Goal: Register for event/course

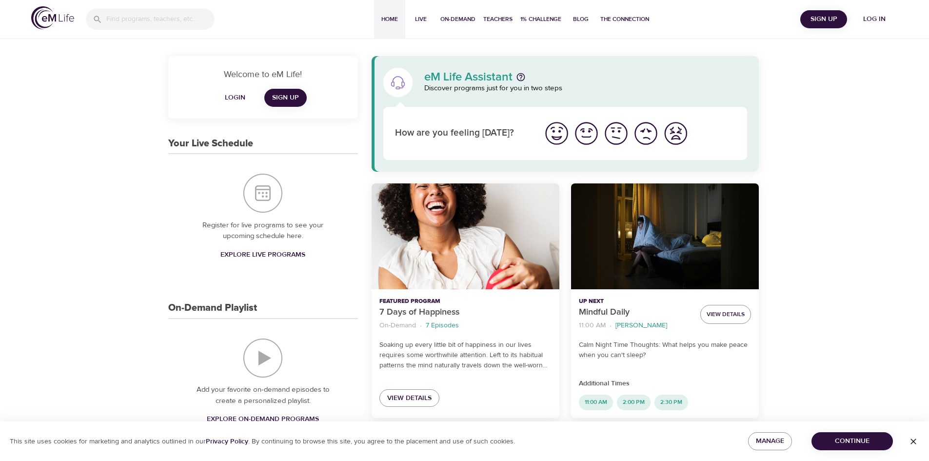
click at [487, 419] on div "Featured Program 7 Days of Happiness On-Demand · 7 Episodes Soaking up every li…" at bounding box center [465, 300] width 199 height 246
click at [242, 98] on span "Login" at bounding box center [234, 98] width 23 height 12
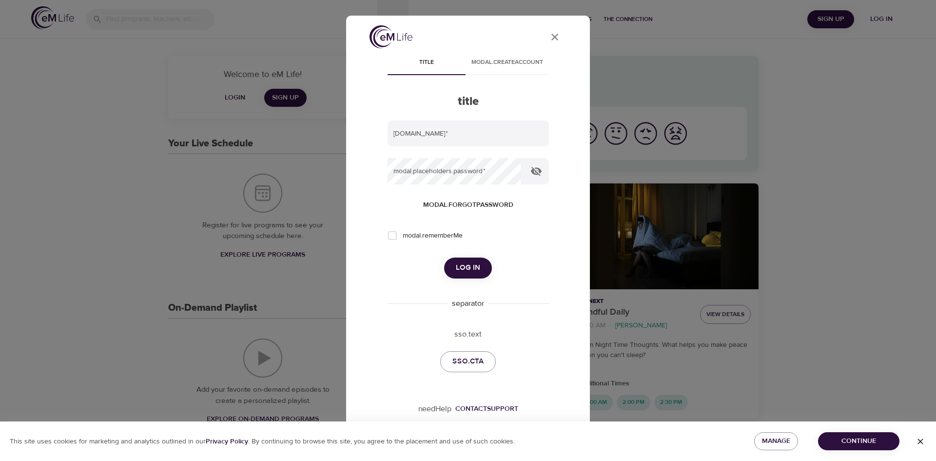
type input "[EMAIL_ADDRESS][DOMAIN_NAME]"
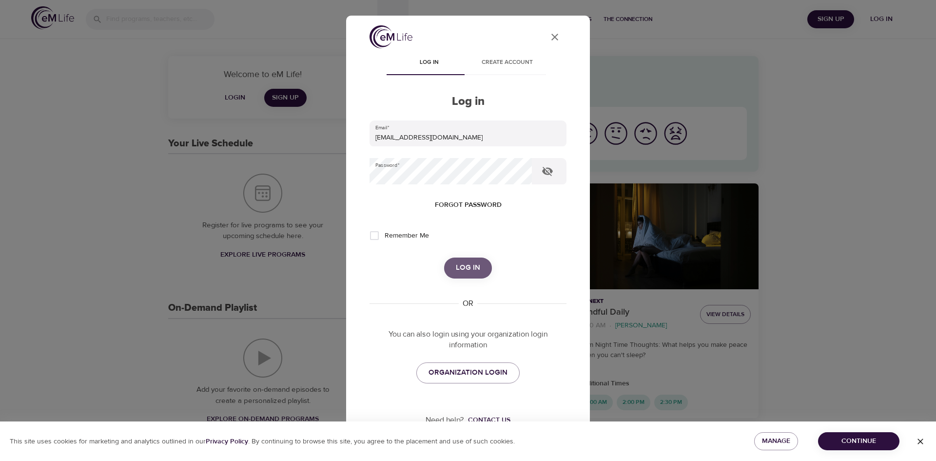
click at [472, 260] on button "Log in" at bounding box center [468, 267] width 48 height 20
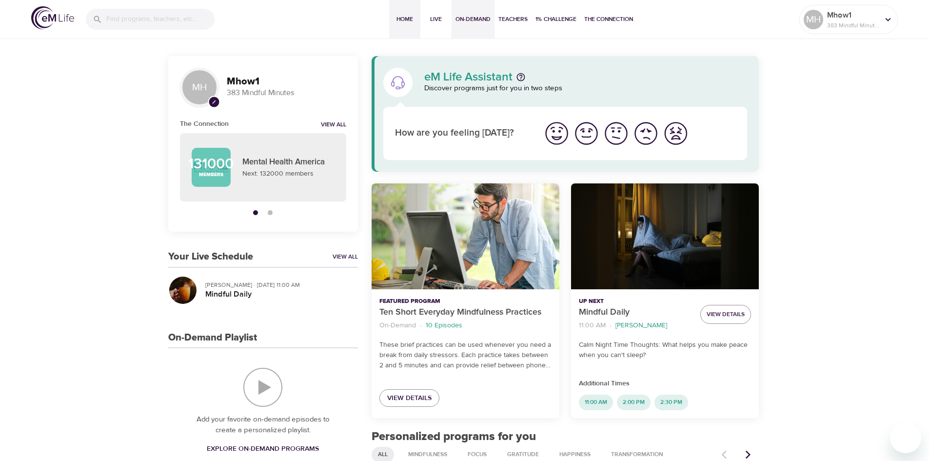
click at [475, 21] on span "On-Demand" at bounding box center [472, 19] width 35 height 10
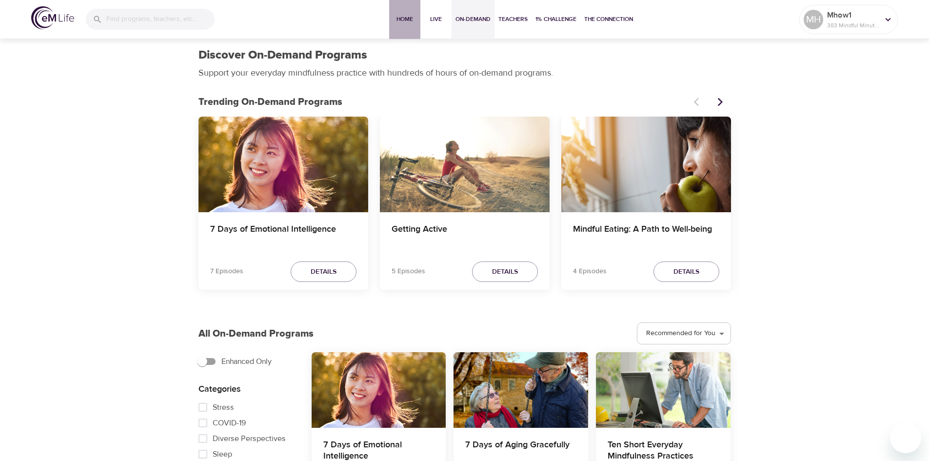
click at [412, 16] on span "Home" at bounding box center [404, 19] width 23 height 10
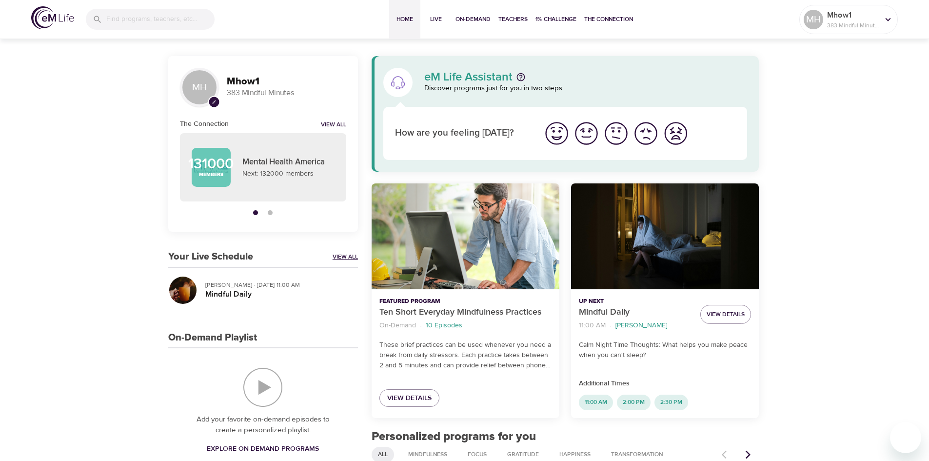
click at [352, 253] on link "View All" at bounding box center [345, 257] width 25 height 8
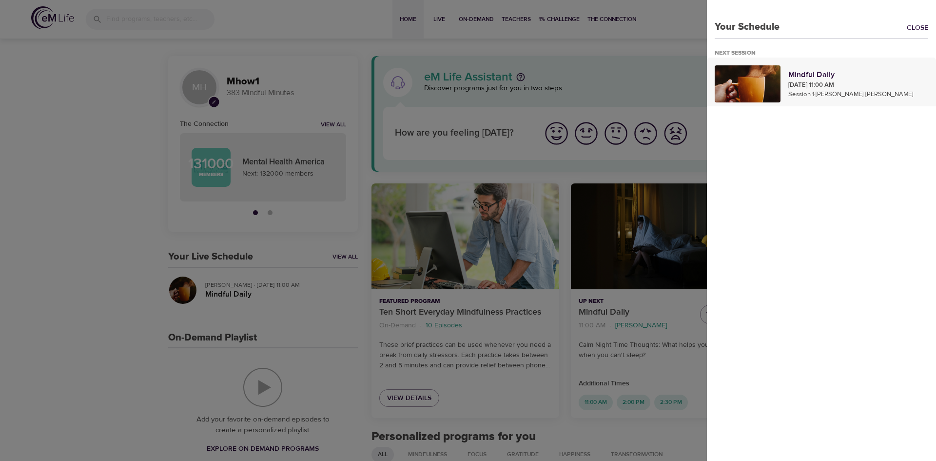
click at [811, 83] on p "[DATE] 11:00 AM" at bounding box center [858, 85] width 140 height 10
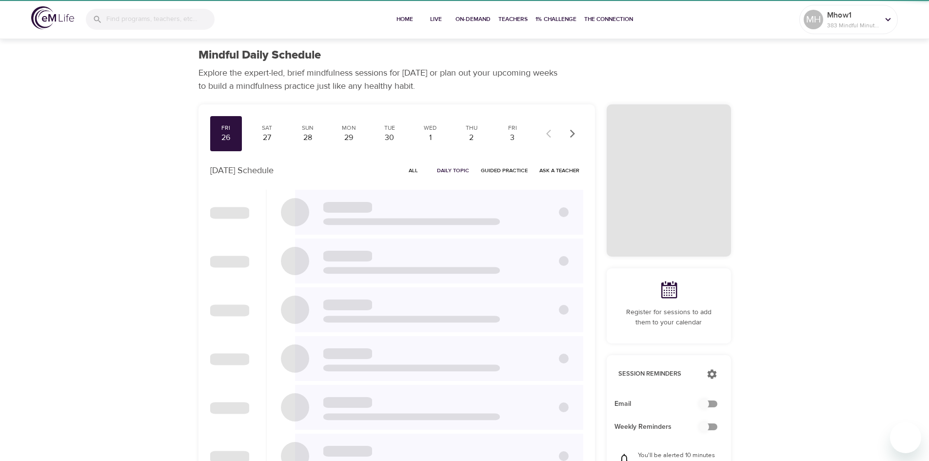
checkbox input "true"
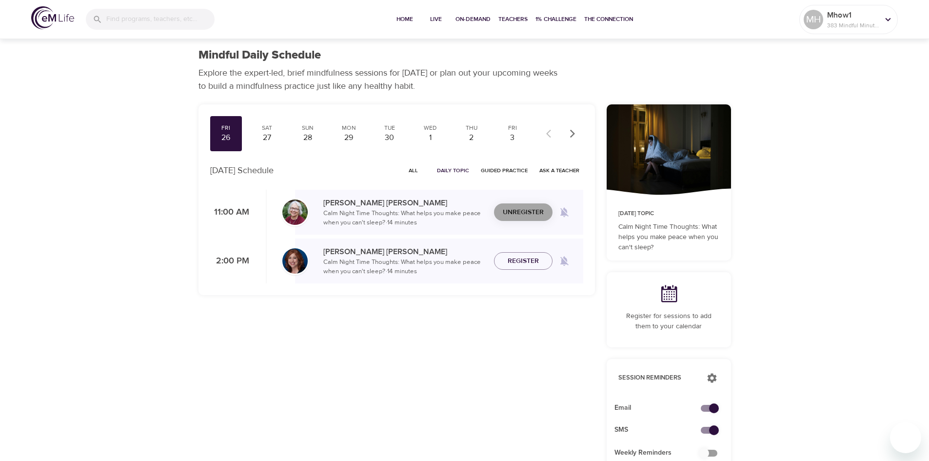
click at [531, 214] on span "Unregister" at bounding box center [523, 212] width 41 height 12
click at [534, 263] on span "Register" at bounding box center [523, 261] width 31 height 12
click at [534, 263] on div "Register" at bounding box center [523, 261] width 59 height 18
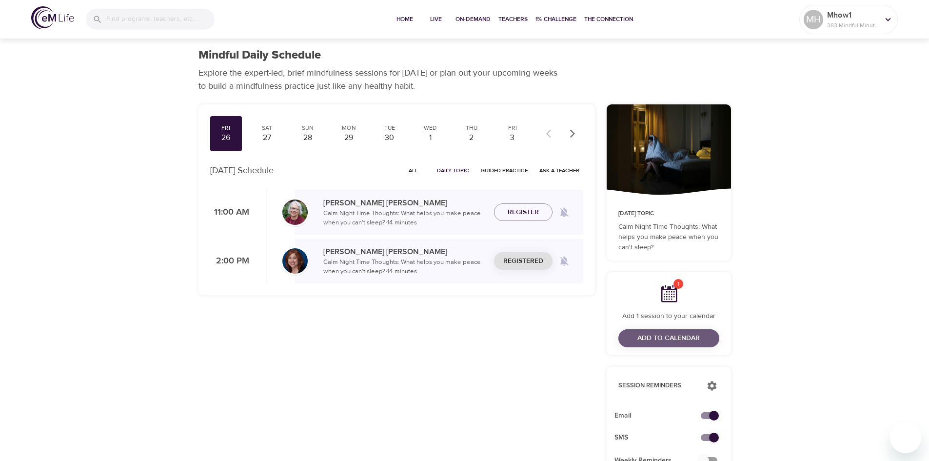
click at [682, 338] on span "Add to Calendar" at bounding box center [668, 338] width 62 height 12
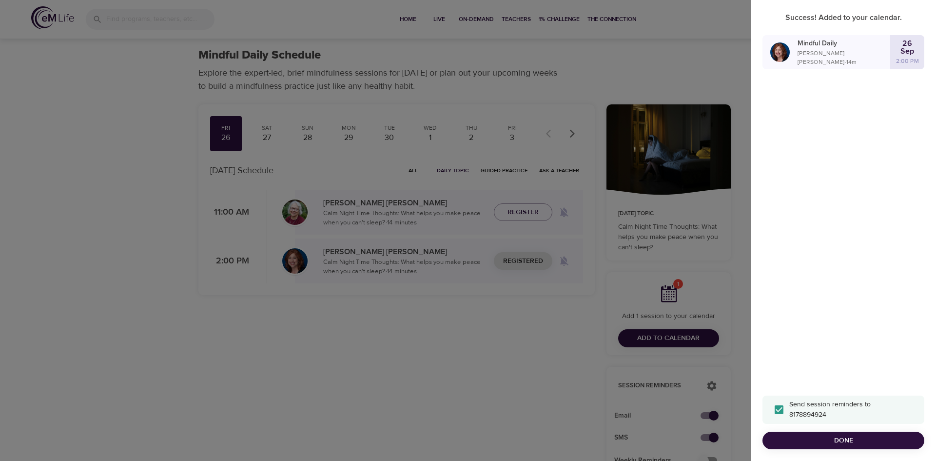
click at [877, 439] on span "Done" at bounding box center [843, 440] width 146 height 12
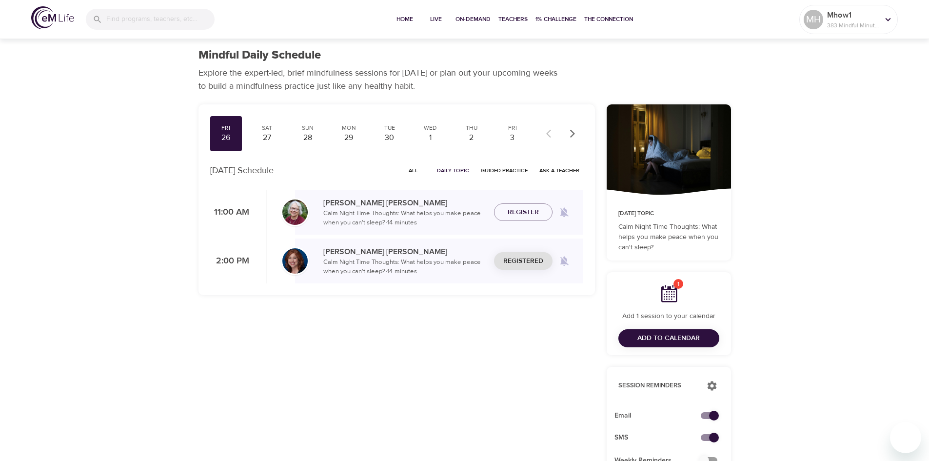
drag, startPoint x: 432, startPoint y: 458, endPoint x: 348, endPoint y: 387, distance: 109.3
click at [501, 417] on div "Fri 26 Sat 27 Sun 28 Mon 29 Tue 30 Wed 1 Thu 2 Fri 3 Sat 4 Sun 5 Mon 6 Tue 7 We…" at bounding box center [397, 373] width 408 height 550
click at [693, 346] on button "Add to Calendar" at bounding box center [668, 338] width 101 height 18
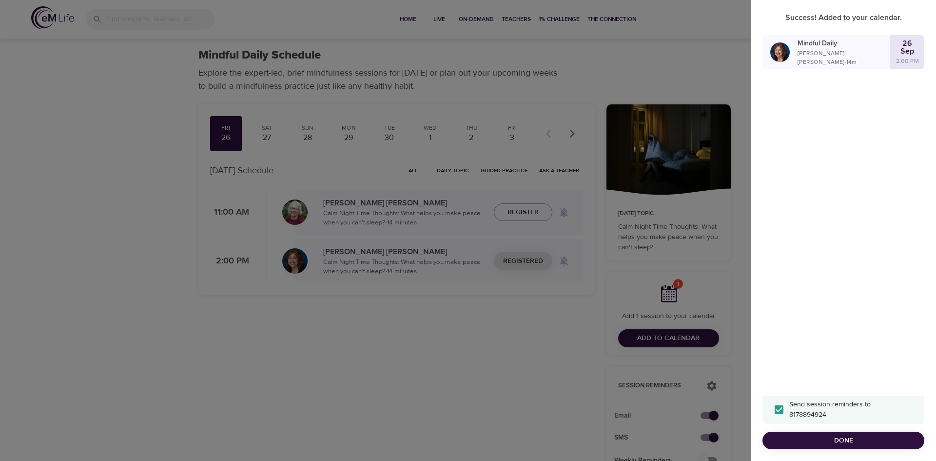
click at [475, 415] on div at bounding box center [468, 230] width 936 height 461
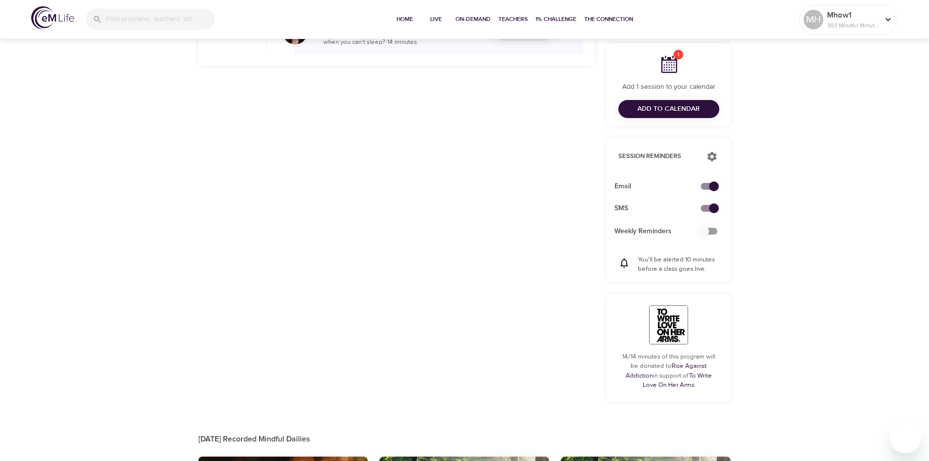
scroll to position [146, 0]
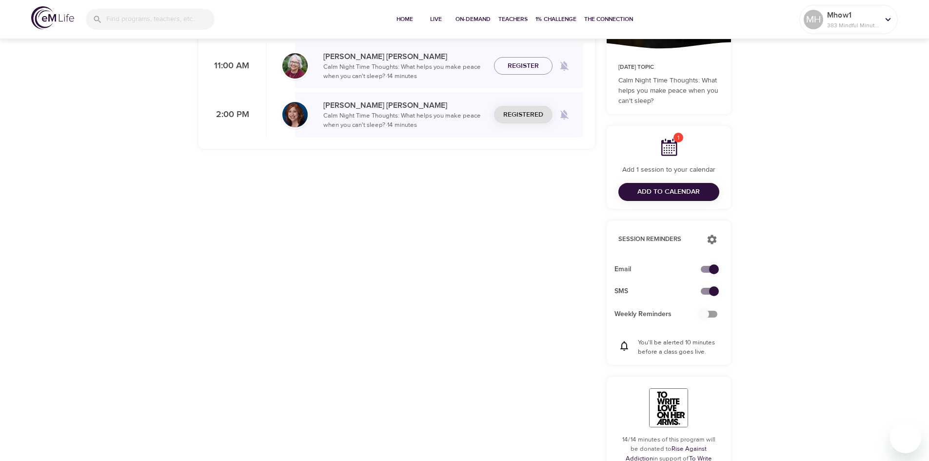
click at [673, 143] on icon at bounding box center [669, 147] width 16 height 17
click at [833, 21] on p "383 Mindful Minutes" at bounding box center [853, 25] width 52 height 9
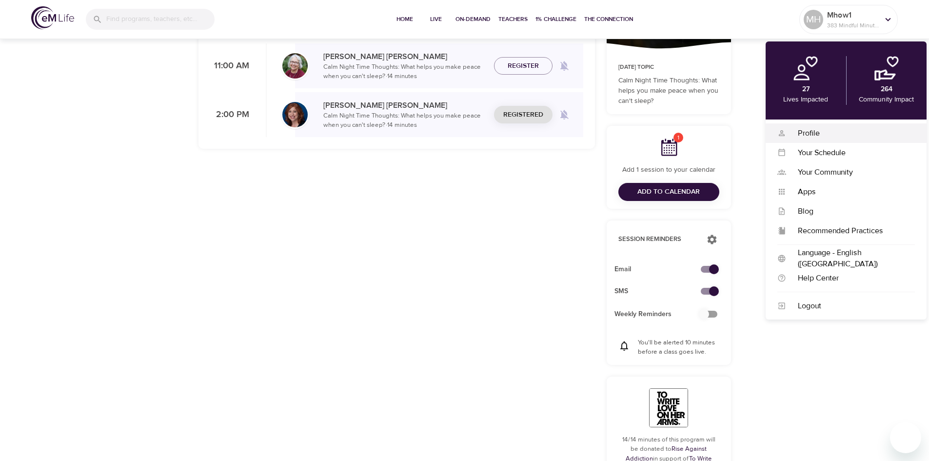
click at [878, 138] on div "Profile" at bounding box center [850, 133] width 129 height 11
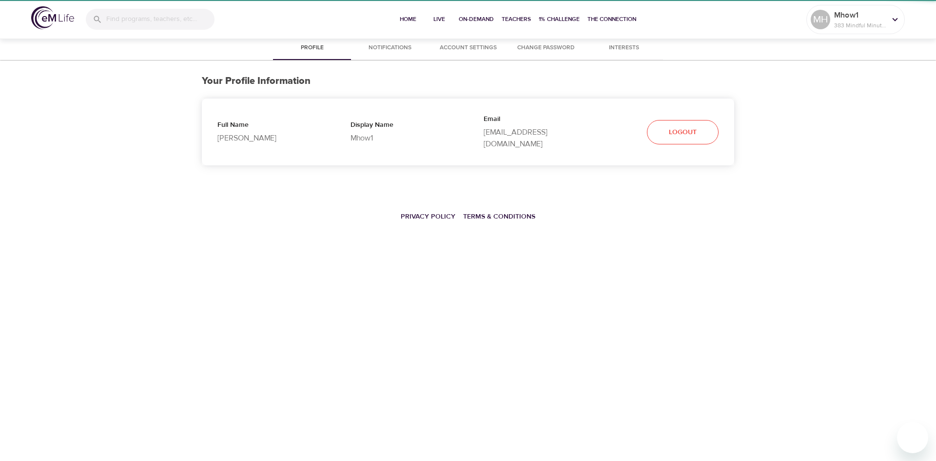
select select "10"
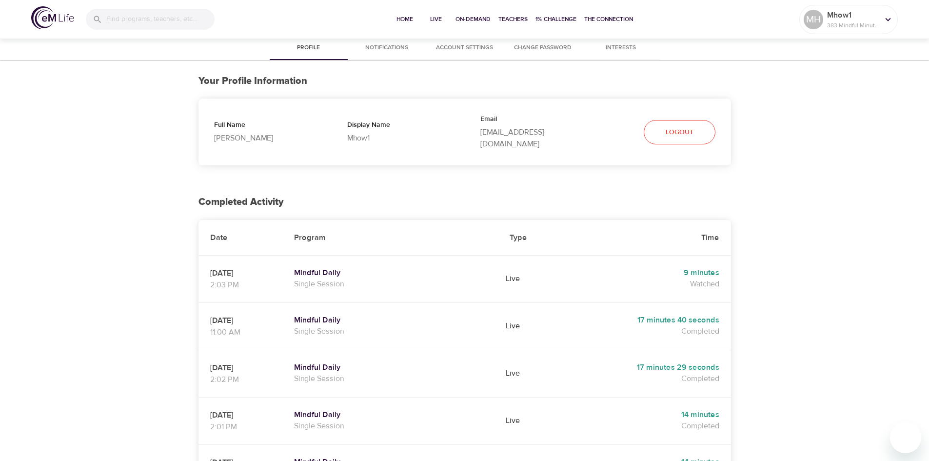
click at [483, 135] on p "[EMAIL_ADDRESS][DOMAIN_NAME]" at bounding box center [531, 137] width 102 height 23
click at [497, 127] on p "[EMAIL_ADDRESS][DOMAIN_NAME]" at bounding box center [531, 137] width 102 height 23
click at [873, 18] on p "Mhow1" at bounding box center [853, 15] width 52 height 12
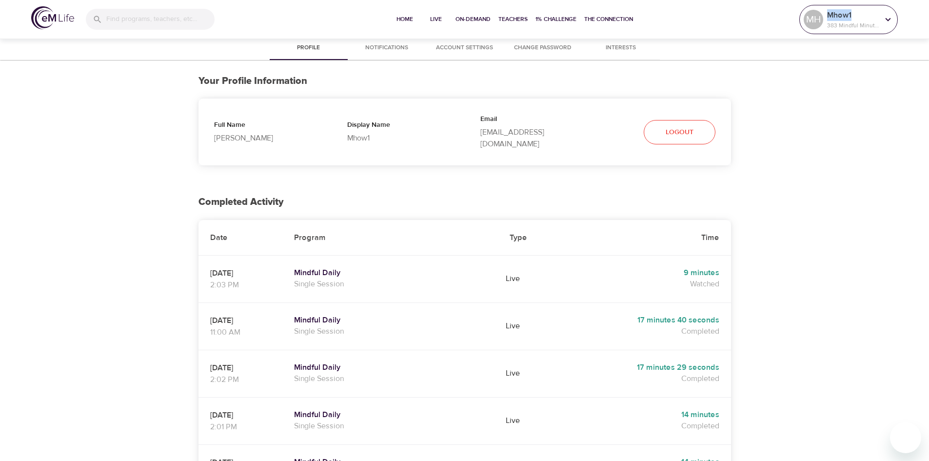
click at [873, 18] on p "Mhow1" at bounding box center [853, 15] width 52 height 12
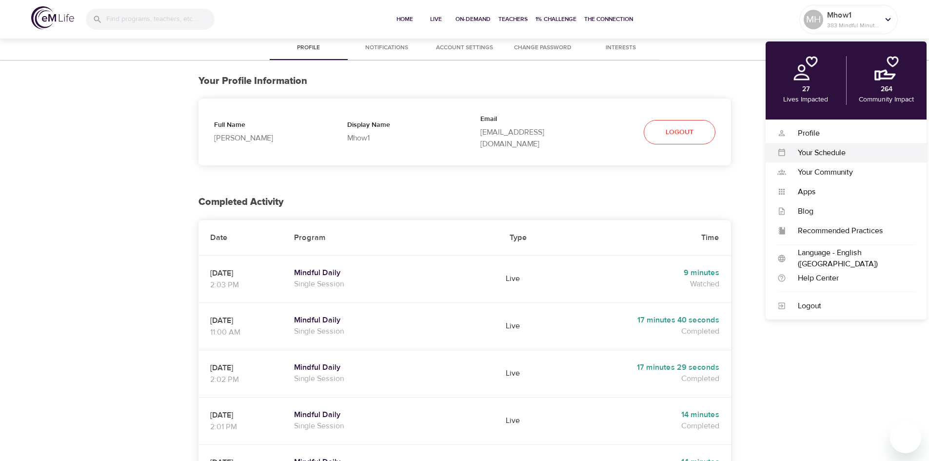
click at [884, 160] on div "Your Schedule Your Schedule" at bounding box center [846, 153] width 161 height 20
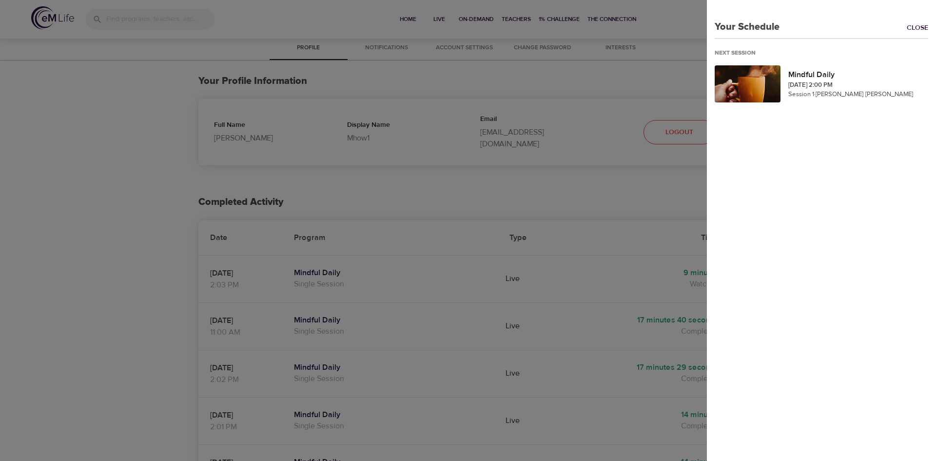
click at [884, 160] on div "Your Schedule Close Next Session Mindful Daily [DATE] 2:00 PM Session 1 · [PERS…" at bounding box center [821, 230] width 229 height 461
click at [813, 80] on p "[DATE] 2:00 PM" at bounding box center [858, 85] width 140 height 10
click at [813, 79] on div at bounding box center [468, 230] width 936 height 461
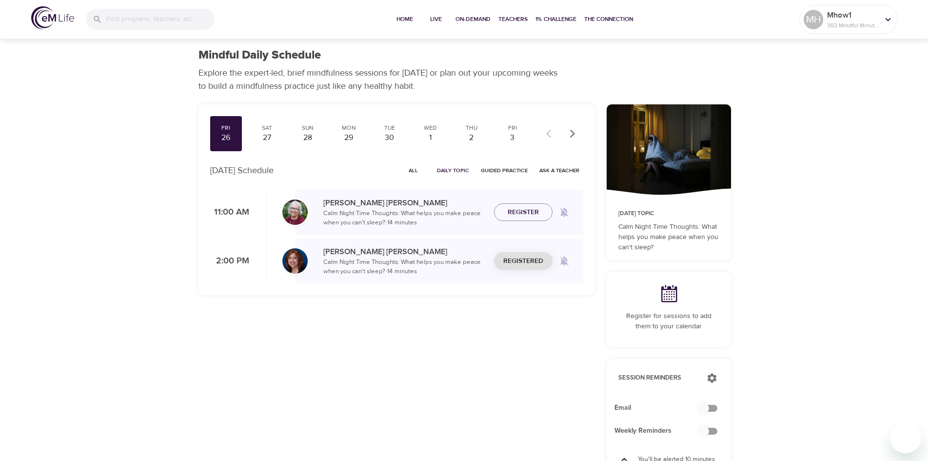
checkbox input "true"
click at [468, 419] on div "Fri 26 Sat 27 Sun 28 Mon 29 Tue 30 Wed 1 Thu 2 Fri 3 Sat 4 Sun 5 Mon 6 Tue 7 We…" at bounding box center [397, 369] width 408 height 542
